Goal: Information Seeking & Learning: Check status

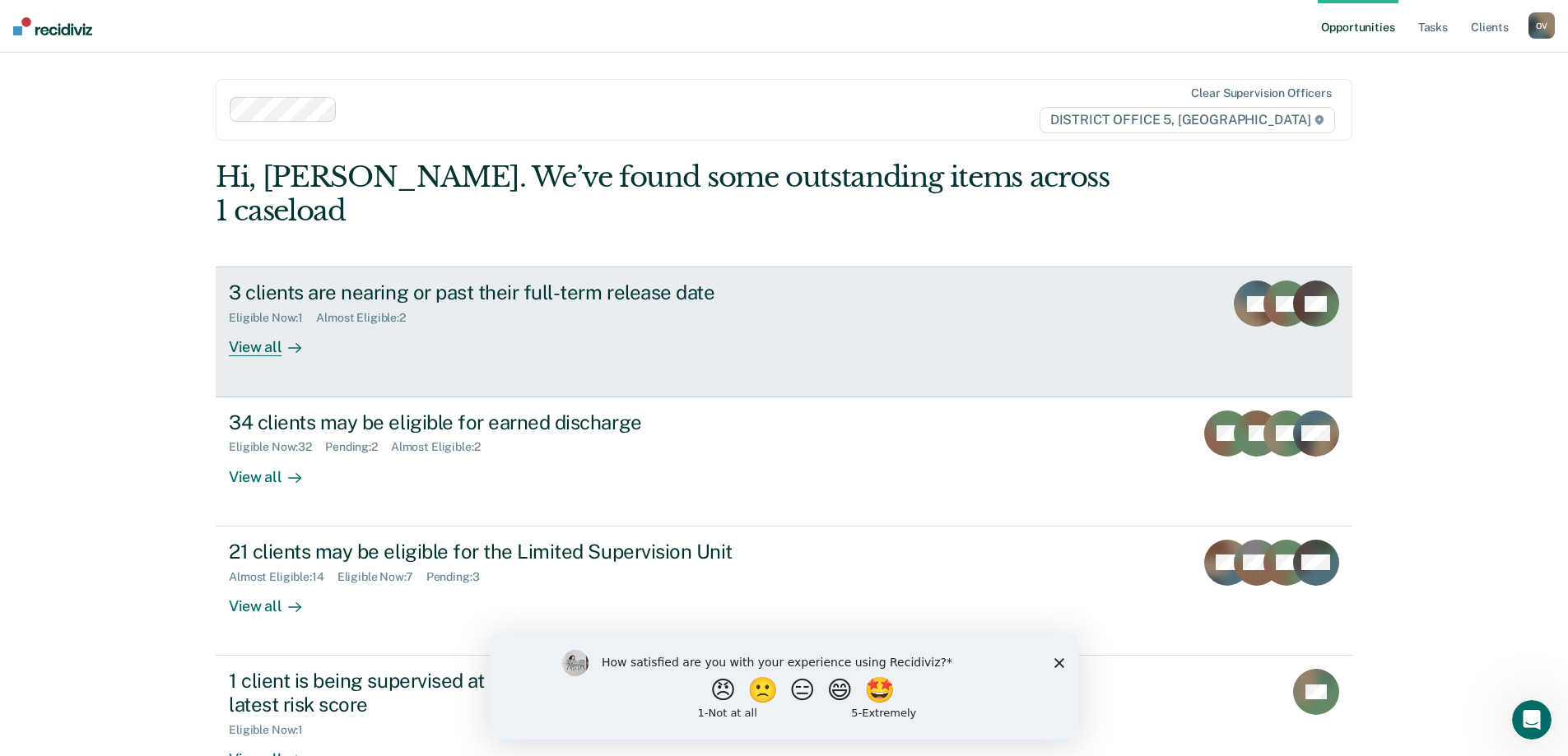
click at [242, 325] on div "View all" at bounding box center [275, 341] width 92 height 32
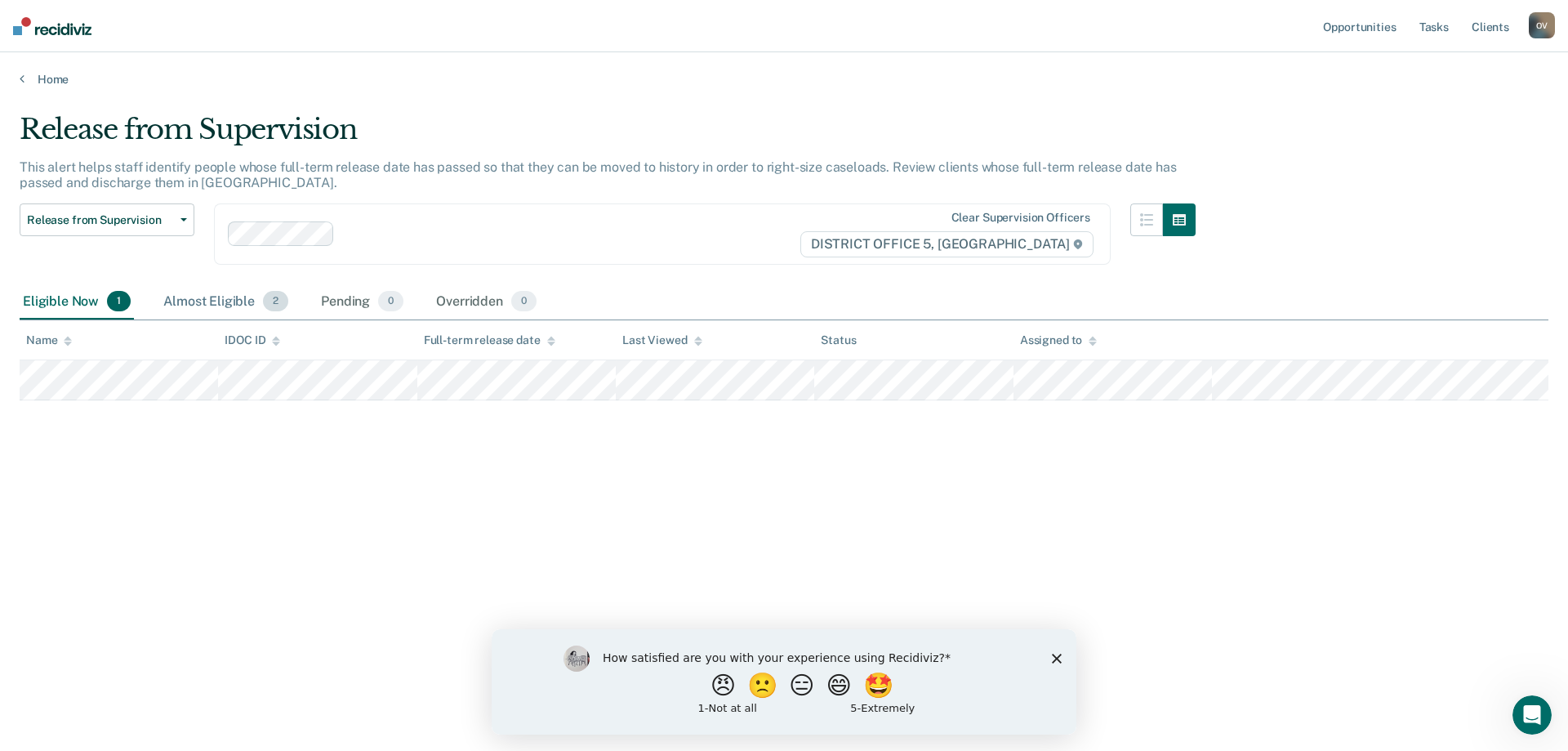
click at [193, 301] on div "Almost Eligible 2" at bounding box center [226, 302] width 131 height 36
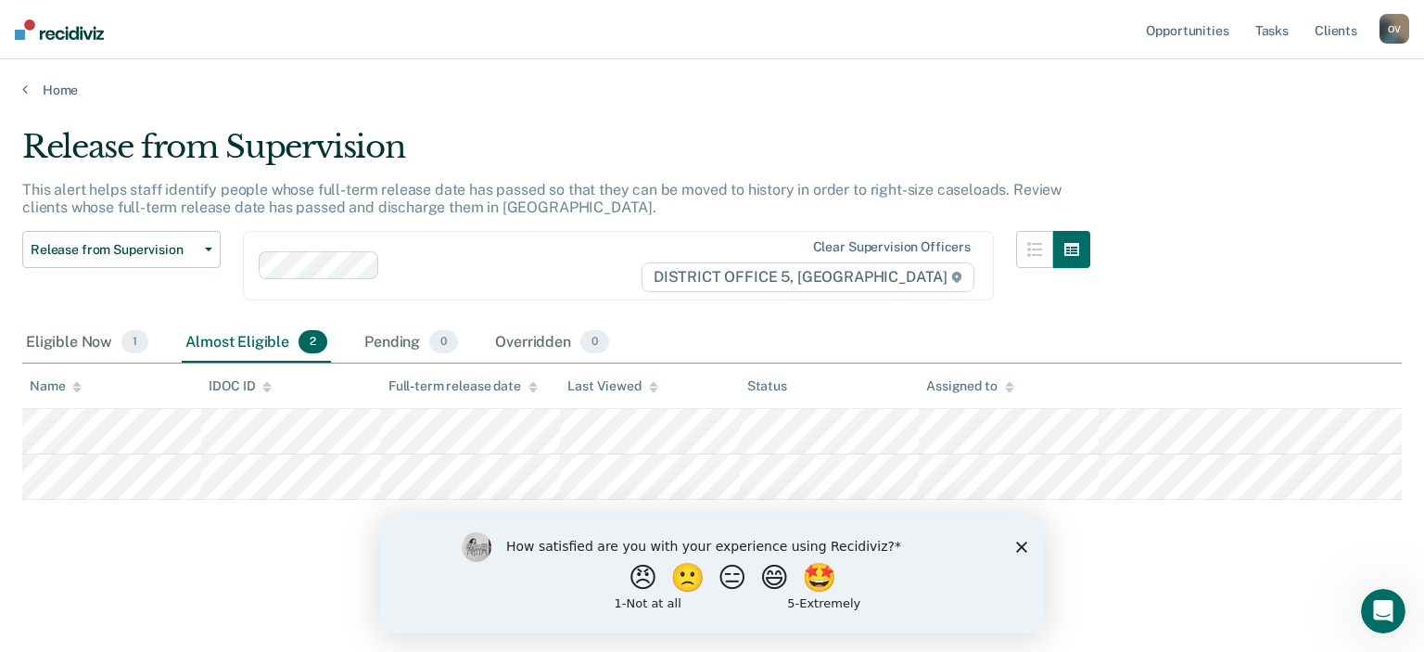
click at [403, 19] on nav "Opportunities Tasks Client s [PERSON_NAME] Profile How it works Log Out" at bounding box center [712, 29] width 1424 height 59
